Goal: Check status

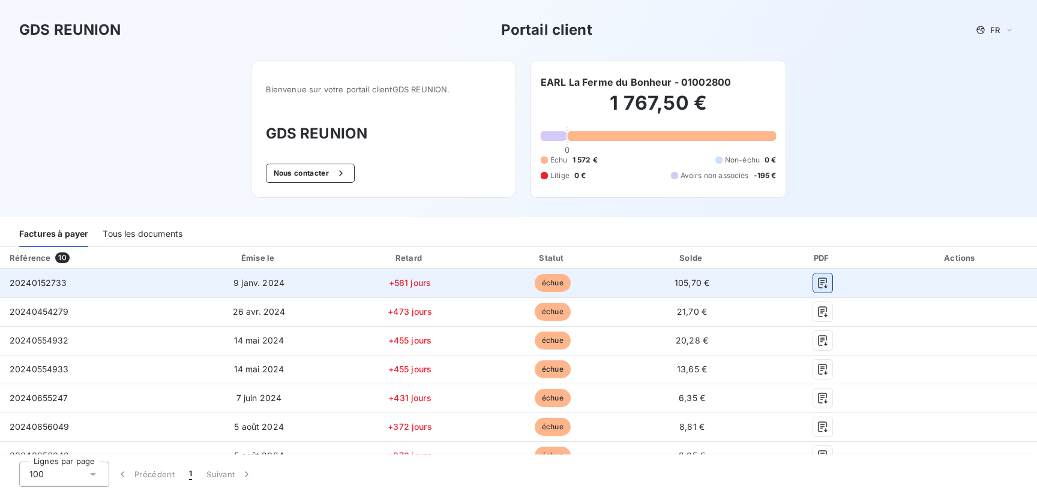
click at [816, 284] on icon "button" at bounding box center [822, 283] width 12 height 12
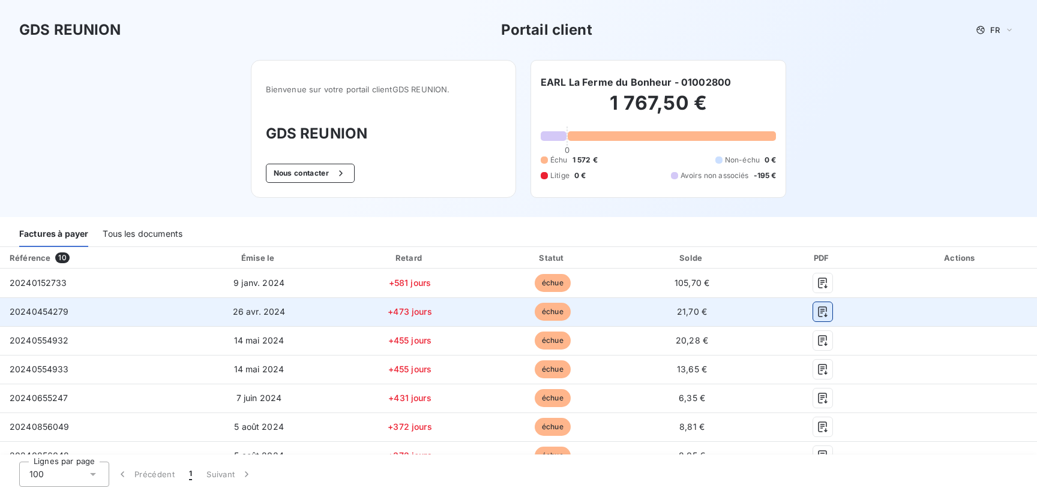
click at [818, 307] on icon "button" at bounding box center [822, 312] width 9 height 11
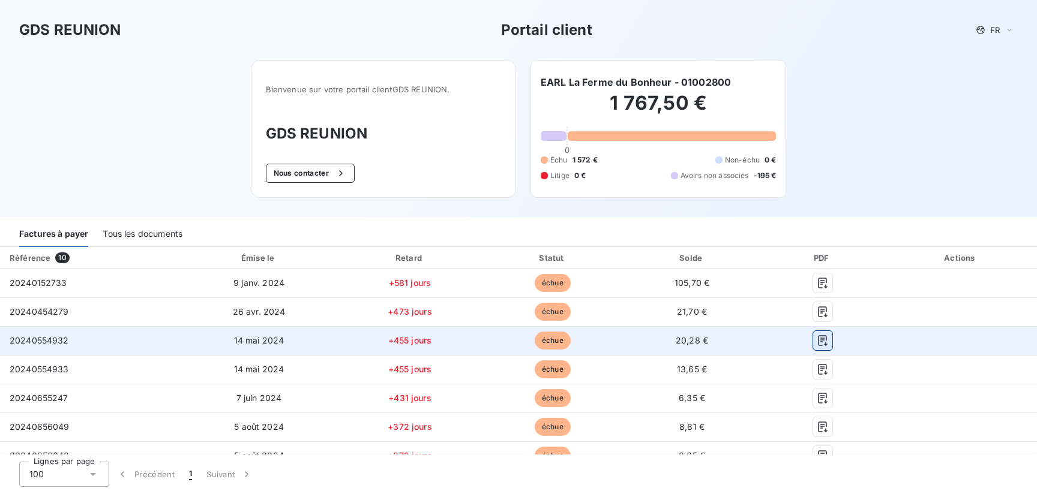
click at [816, 341] on icon "button" at bounding box center [822, 341] width 12 height 12
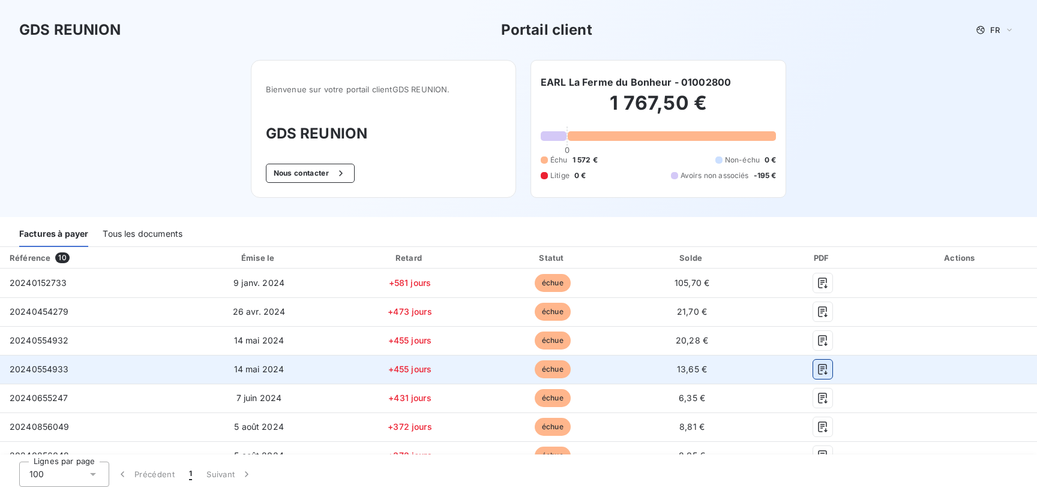
click at [816, 368] on icon "button" at bounding box center [822, 370] width 12 height 12
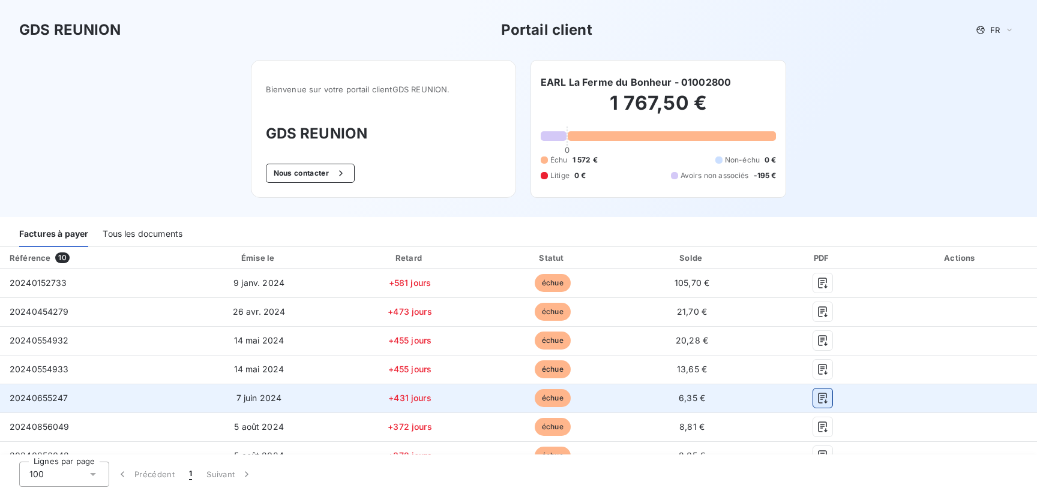
click at [818, 396] on icon "button" at bounding box center [822, 398] width 9 height 11
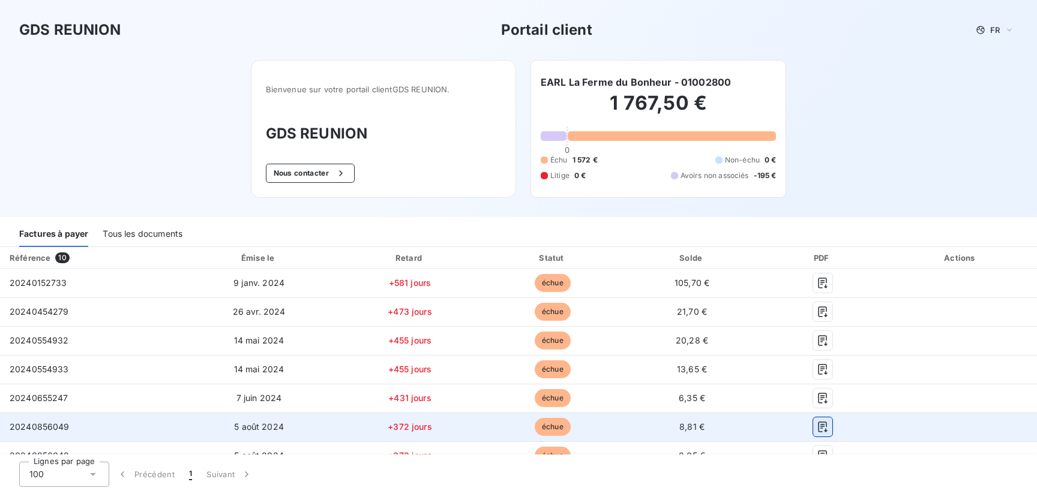
click at [813, 419] on button "button" at bounding box center [822, 427] width 19 height 19
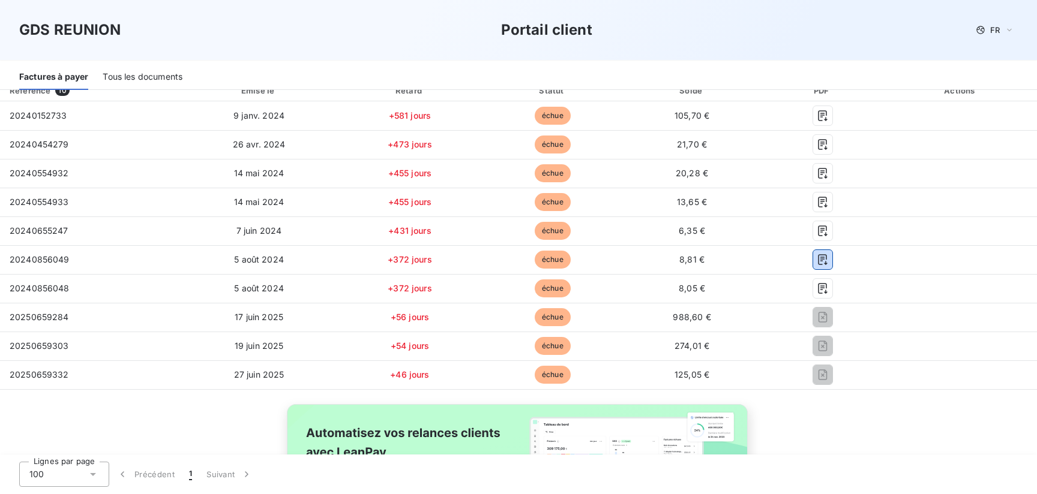
scroll to position [184, 0]
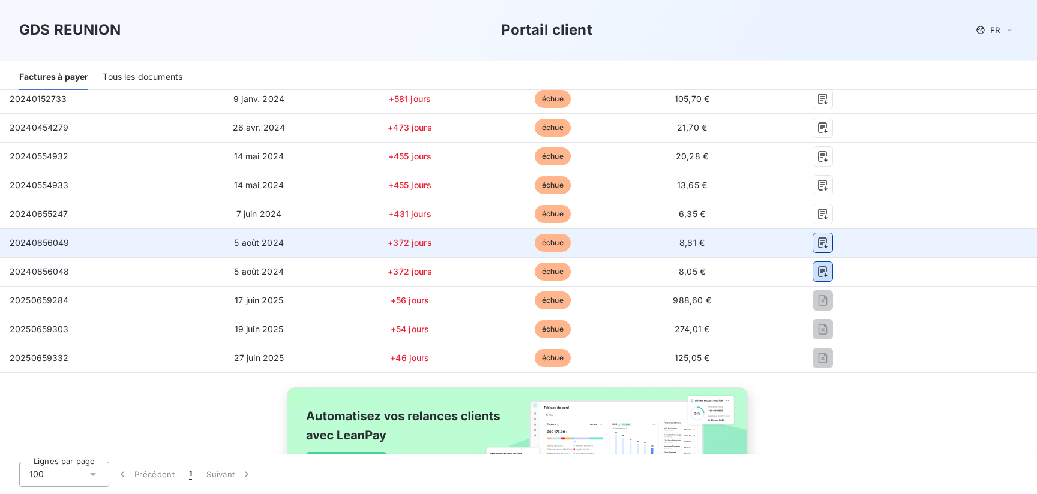
drag, startPoint x: 814, startPoint y: 268, endPoint x: 809, endPoint y: 245, distance: 24.0
click at [809, 245] on tbody "20240152733 [DATE] +581 jours échue 105,70 € 20240454279 [DATE] +473 jours échu…" at bounding box center [518, 229] width 1037 height 288
click at [816, 245] on icon "button" at bounding box center [822, 243] width 12 height 12
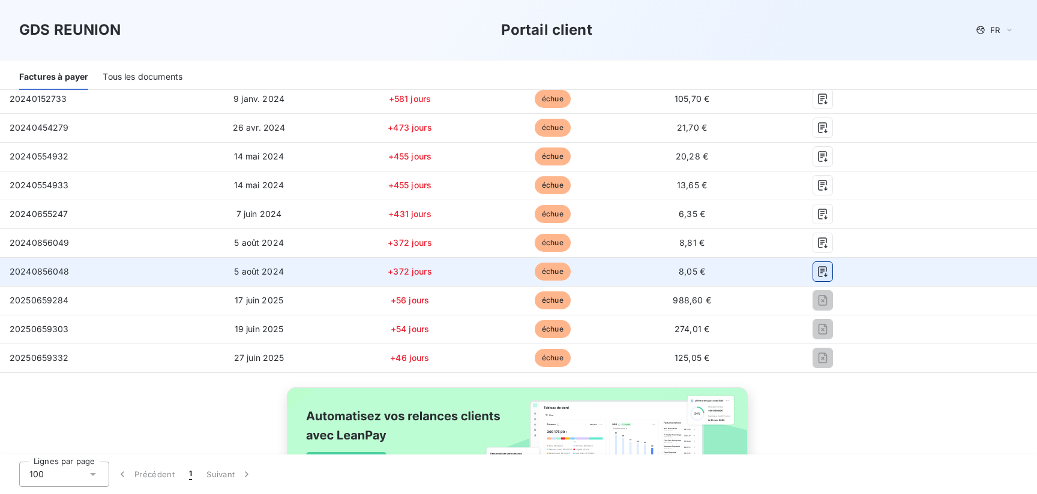
click at [816, 271] on icon "button" at bounding box center [822, 272] width 12 height 12
